Goal: Use online tool/utility: Utilize a website feature to perform a specific function

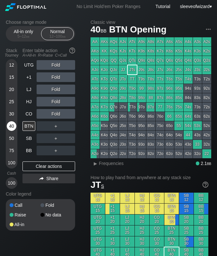
click at [13, 130] on div "40" at bounding box center [12, 126] width 10 height 10
click at [28, 126] on div "BTN" at bounding box center [28, 126] width 13 height 10
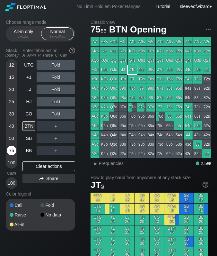
click at [10, 150] on div "75" at bounding box center [12, 150] width 10 height 10
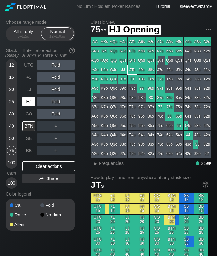
click at [30, 104] on div "HJ" at bounding box center [28, 102] width 13 height 10
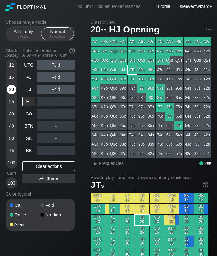
click at [11, 91] on div "20" at bounding box center [12, 89] width 10 height 10
click at [29, 114] on div "CO" at bounding box center [28, 114] width 13 height 10
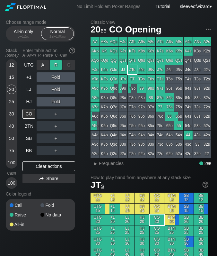
click at [53, 66] on div "R ✕" at bounding box center [56, 65] width 13 height 10
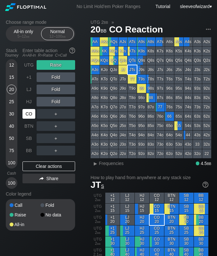
click at [31, 112] on div "CO" at bounding box center [28, 114] width 13 height 10
click at [13, 152] on div "75" at bounding box center [12, 150] width 10 height 10
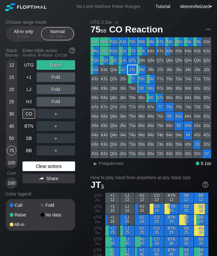
click at [55, 167] on div "Clear actions" at bounding box center [48, 166] width 53 height 10
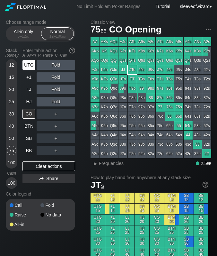
click at [29, 66] on div "UTG" at bounding box center [28, 65] width 13 height 10
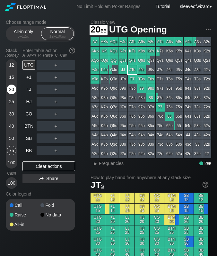
click at [9, 87] on div "20" at bounding box center [12, 89] width 10 height 10
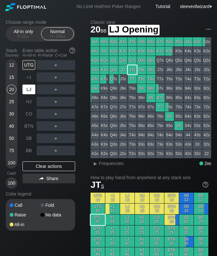
click at [32, 88] on div "LJ" at bounding box center [28, 89] width 13 height 10
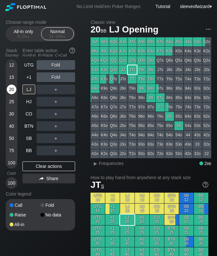
click at [10, 90] on div "20" at bounding box center [12, 89] width 10 height 10
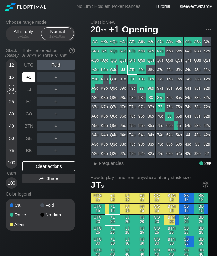
click at [30, 76] on div "+1" at bounding box center [28, 77] width 13 height 10
click at [11, 87] on div "20" at bounding box center [12, 89] width 10 height 10
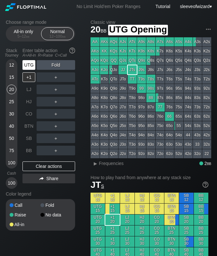
click at [29, 64] on div "UTG" at bounding box center [28, 65] width 13 height 10
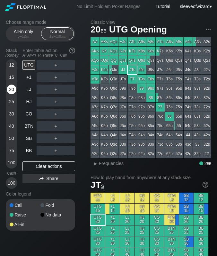
click at [15, 90] on div "20" at bounding box center [12, 89] width 10 height 10
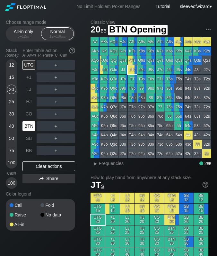
click at [32, 125] on div "BTN" at bounding box center [28, 126] width 13 height 10
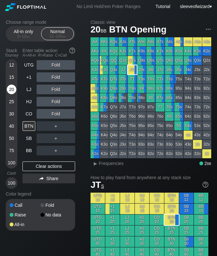
click at [14, 89] on div "20" at bounding box center [12, 89] width 10 height 10
click at [32, 131] on div "BTN" at bounding box center [29, 126] width 14 height 12
click at [27, 102] on div "HJ" at bounding box center [28, 102] width 13 height 10
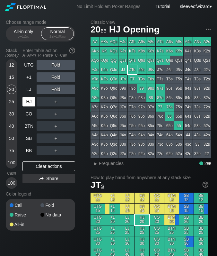
click at [27, 102] on div "HJ" at bounding box center [28, 102] width 13 height 10
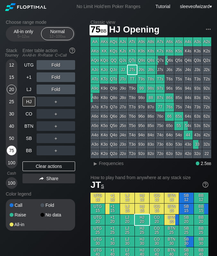
click at [11, 151] on div "75" at bounding box center [12, 150] width 10 height 10
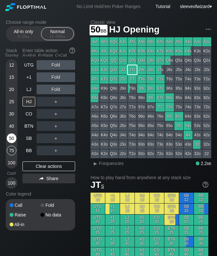
click at [11, 141] on div "50" at bounding box center [12, 138] width 10 height 10
click at [26, 66] on div "UTG" at bounding box center [28, 65] width 13 height 10
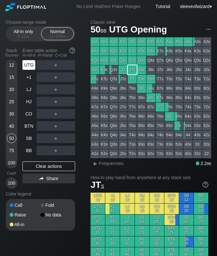
click at [26, 66] on div "UTG" at bounding box center [28, 65] width 13 height 10
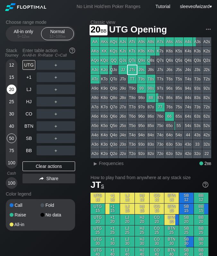
click at [11, 88] on div "20" at bounding box center [12, 89] width 10 height 10
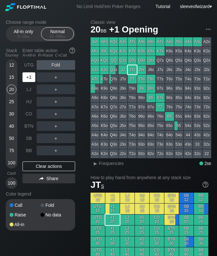
click at [30, 75] on div "+1" at bounding box center [28, 77] width 13 height 10
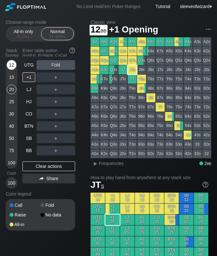
click at [16, 63] on div "12" at bounding box center [12, 65] width 10 height 10
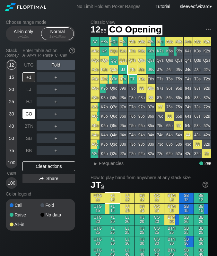
click at [33, 111] on div "CO" at bounding box center [28, 114] width 13 height 10
